Goal: Information Seeking & Learning: Check status

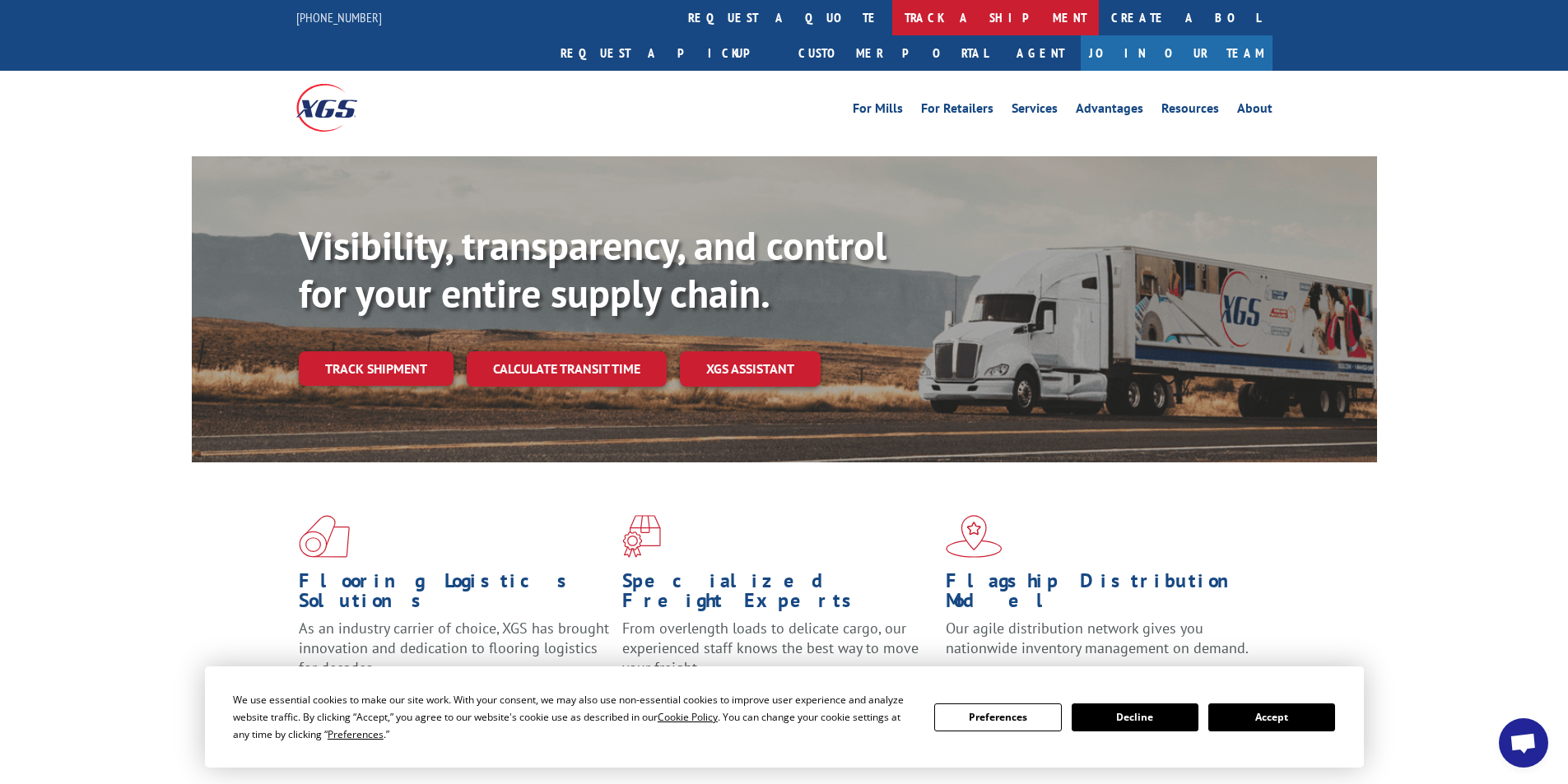
click at [893, 10] on link "track a shipment" at bounding box center [996, 18] width 206 height 36
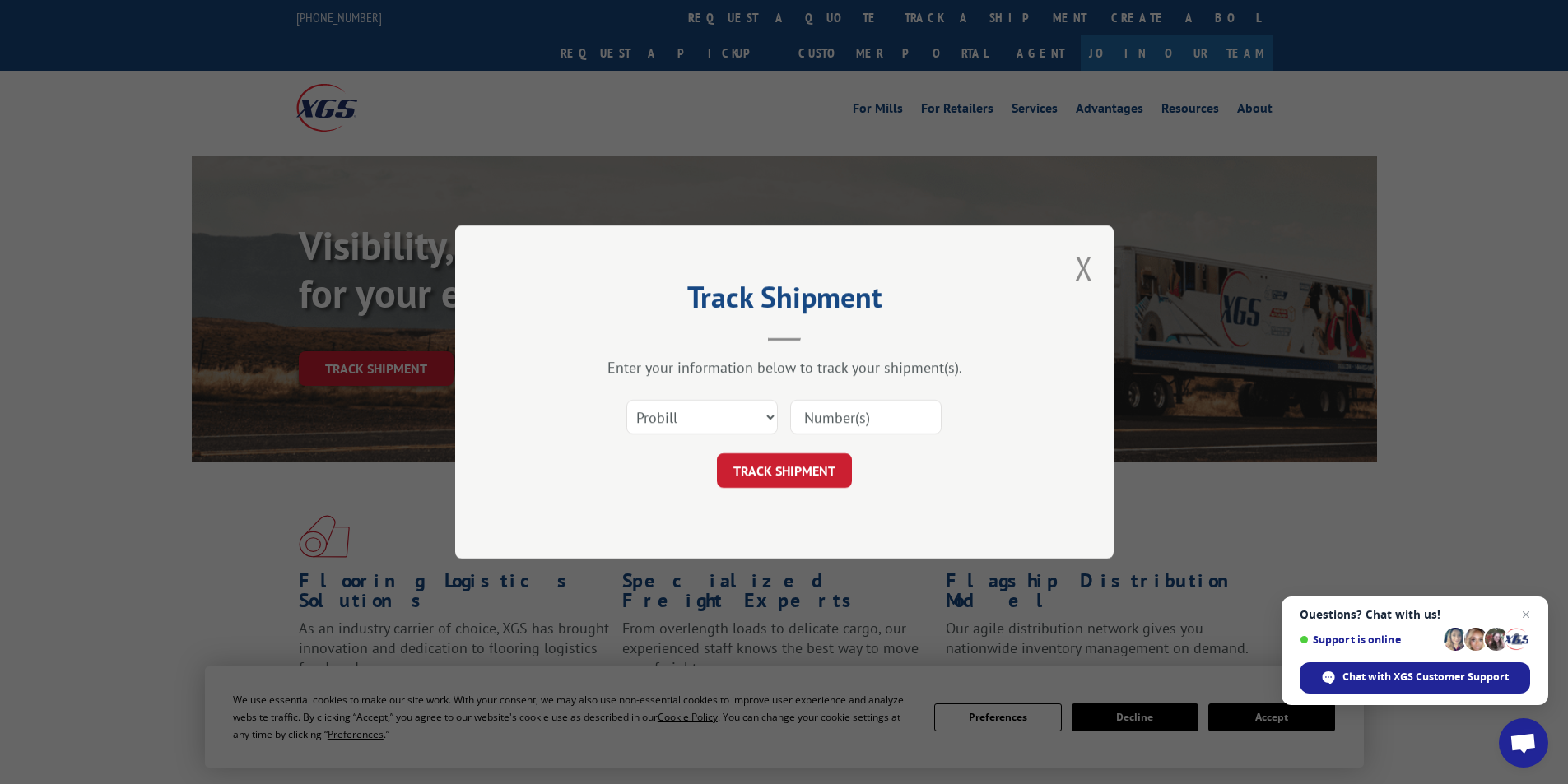
click at [800, 415] on input at bounding box center [866, 416] width 151 height 35
type input "17501439"
click at [735, 475] on button "TRACK SHIPMENT" at bounding box center [785, 471] width 135 height 35
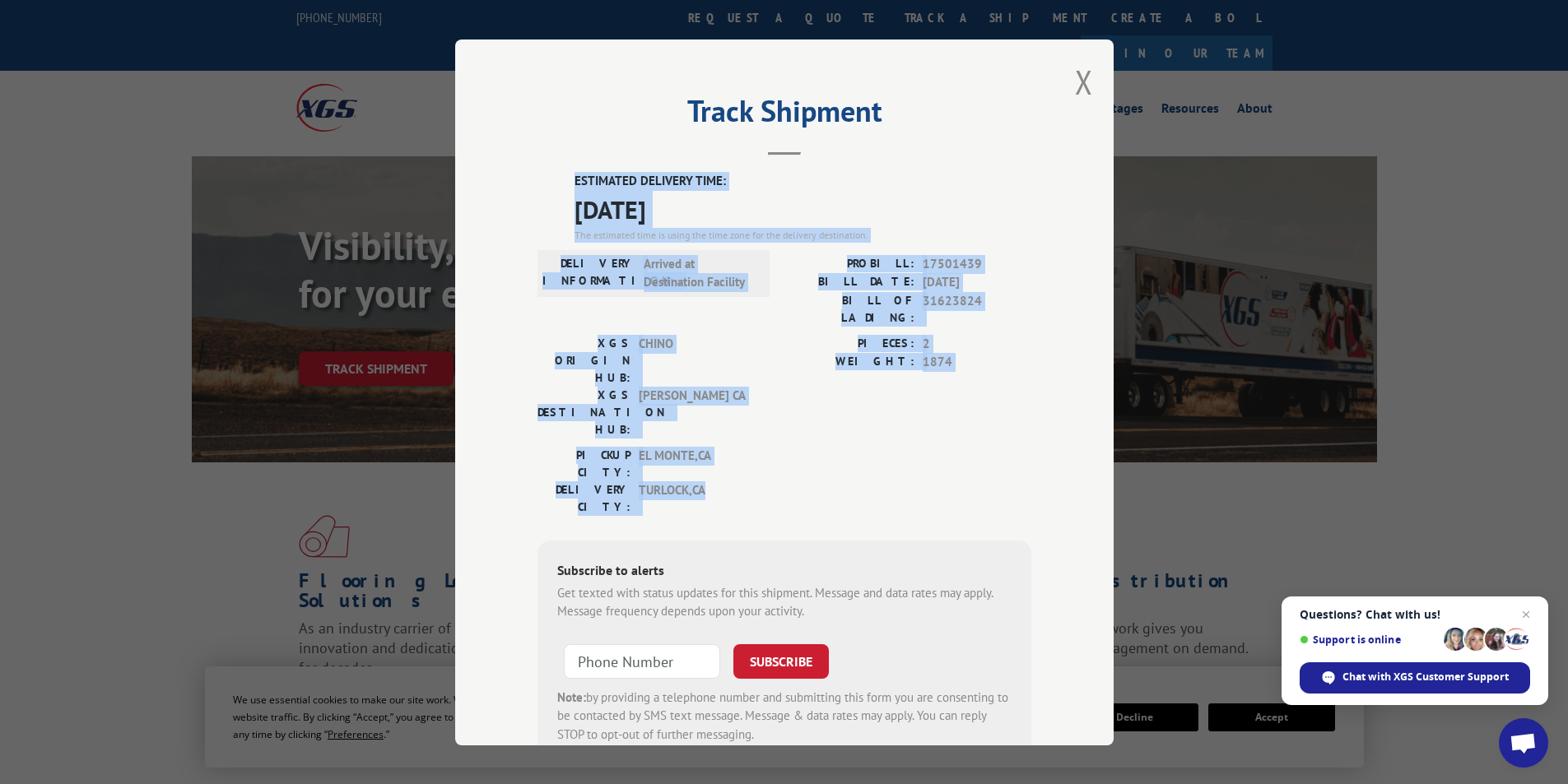
drag, startPoint x: 559, startPoint y: 160, endPoint x: 1014, endPoint y: 416, distance: 522.1
click at [1014, 416] on div "Track Shipment ESTIMATED DELIVERY TIME: [DATE] The estimated time is using the …" at bounding box center [784, 392] width 659 height 707
copy div "ESTIMATED DELIVERY TIME: [DATE] The estimated time is using the time zone for t…"
click at [1079, 75] on button "Close modal" at bounding box center [1084, 82] width 18 height 44
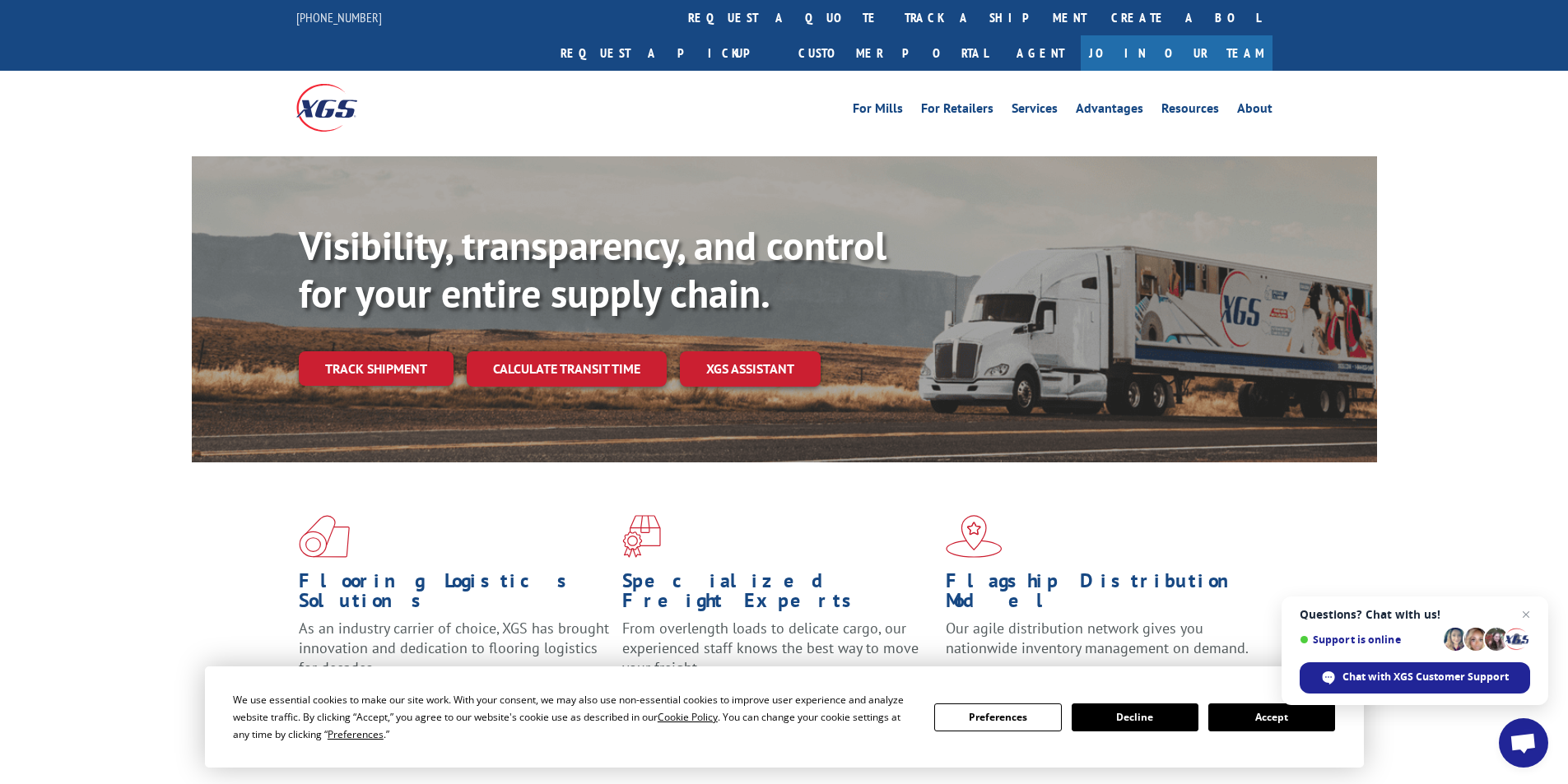
drag, startPoint x: 1246, startPoint y: 722, endPoint x: 1245, endPoint y: 662, distance: 60.0
click at [1247, 722] on button "Accept" at bounding box center [1272, 717] width 126 height 28
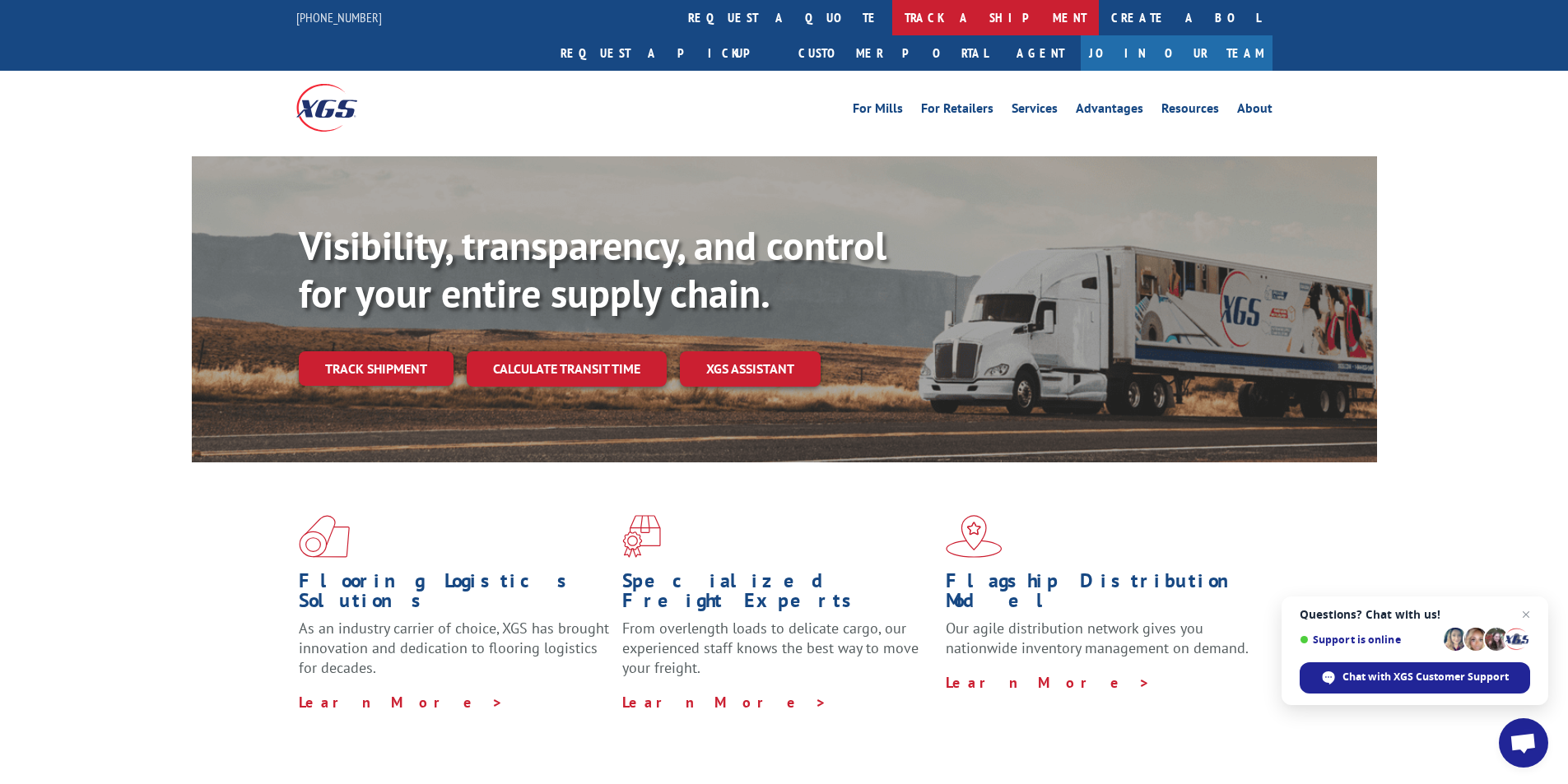
click at [893, 18] on link "track a shipment" at bounding box center [996, 18] width 206 height 36
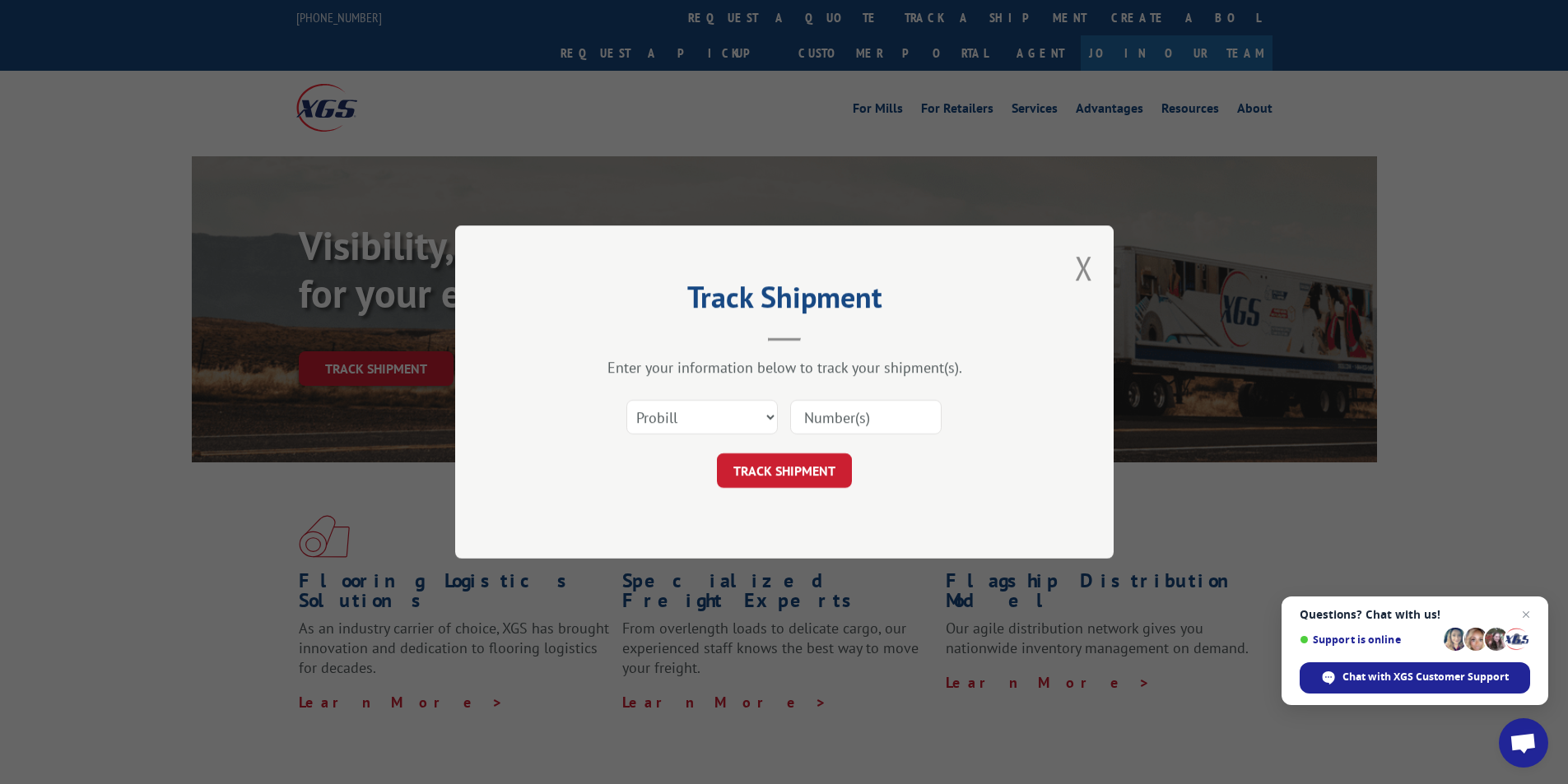
click at [913, 405] on input at bounding box center [866, 416] width 151 height 35
paste input "17501407"
type input "17501407"
click at [783, 459] on button "TRACK SHIPMENT" at bounding box center [785, 471] width 135 height 35
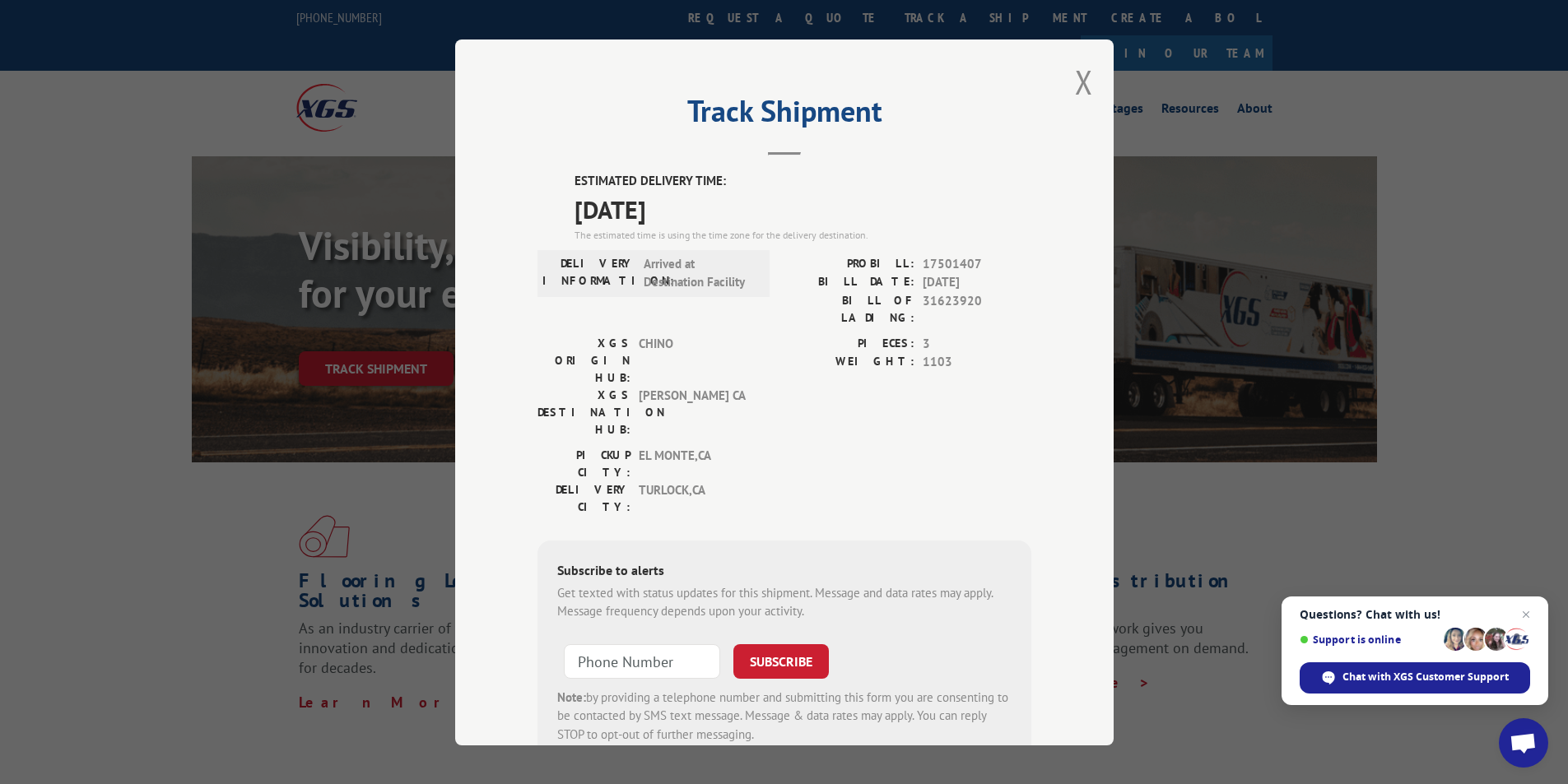
drag, startPoint x: 1082, startPoint y: 84, endPoint x: 1024, endPoint y: 62, distance: 62.0
click at [1083, 84] on button "Close modal" at bounding box center [1084, 82] width 18 height 44
